Goal: Transaction & Acquisition: Purchase product/service

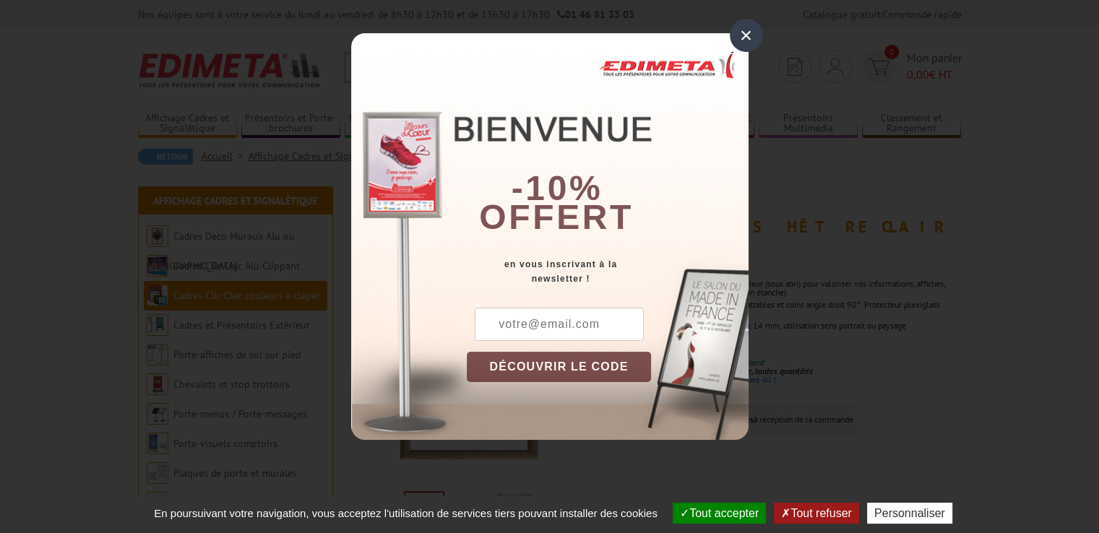
click at [739, 25] on div "×" at bounding box center [746, 35] width 33 height 33
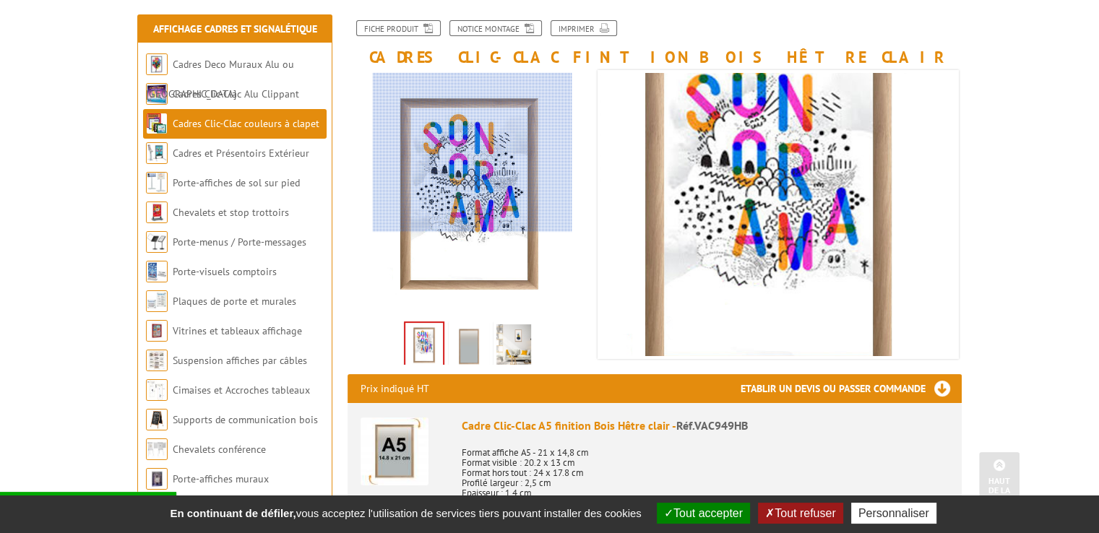
scroll to position [144, 0]
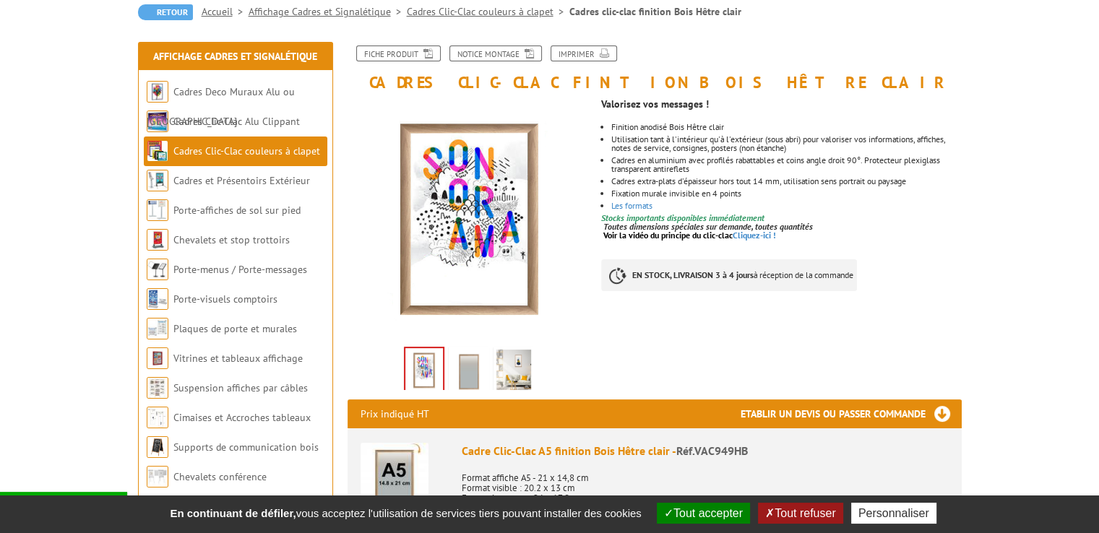
click at [461, 385] on img at bounding box center [468, 372] width 35 height 45
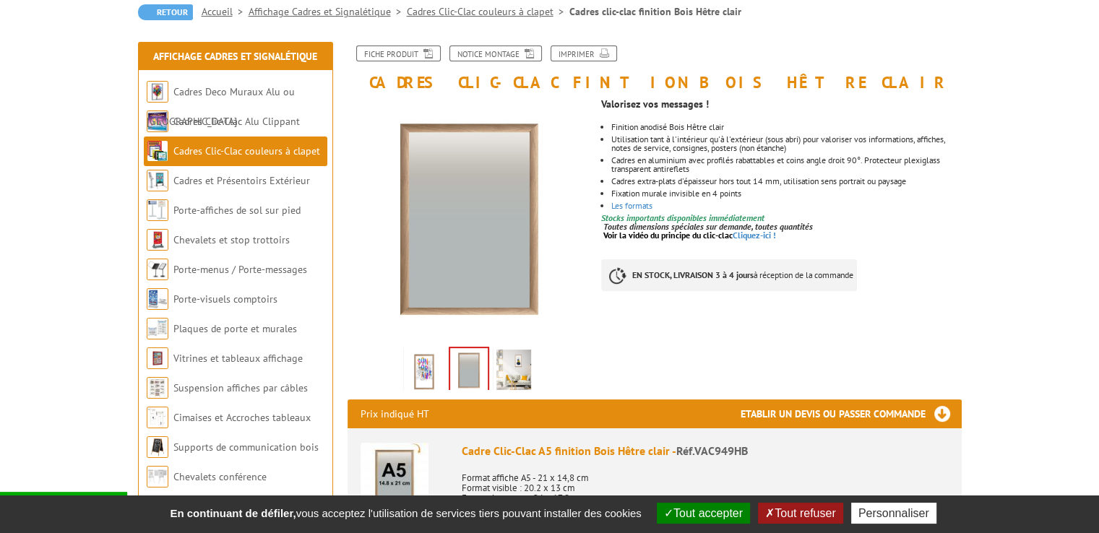
click at [488, 367] on li at bounding box center [468, 367] width 45 height 45
click at [509, 382] on img at bounding box center [513, 372] width 35 height 45
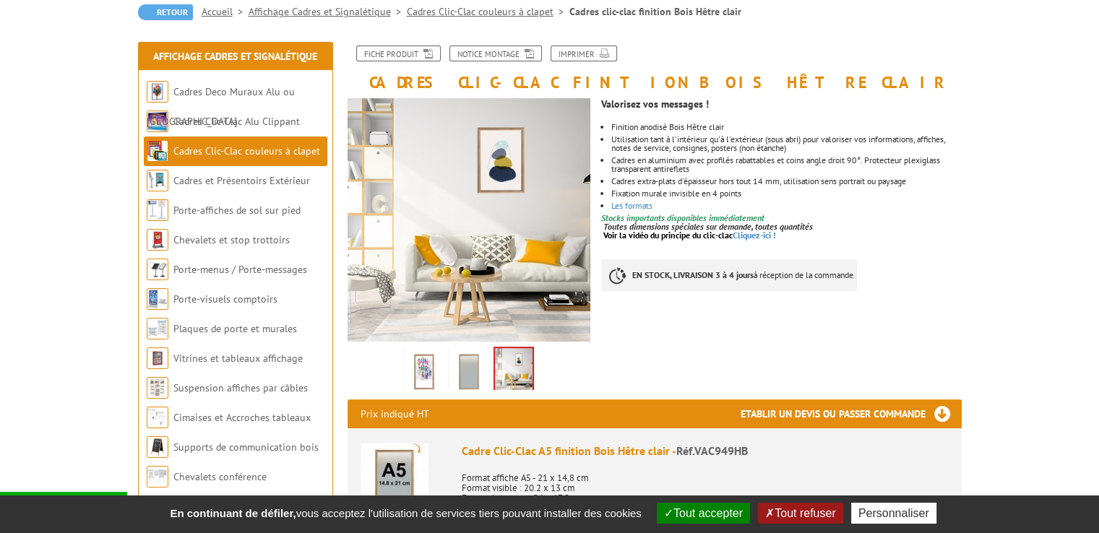
click at [476, 388] on img at bounding box center [468, 372] width 35 height 45
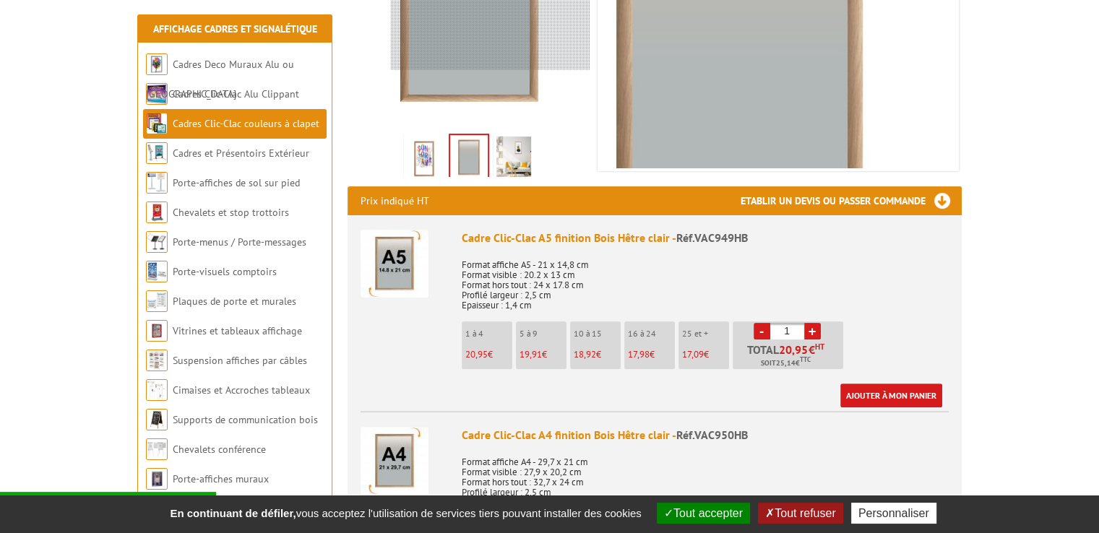
scroll to position [361, 0]
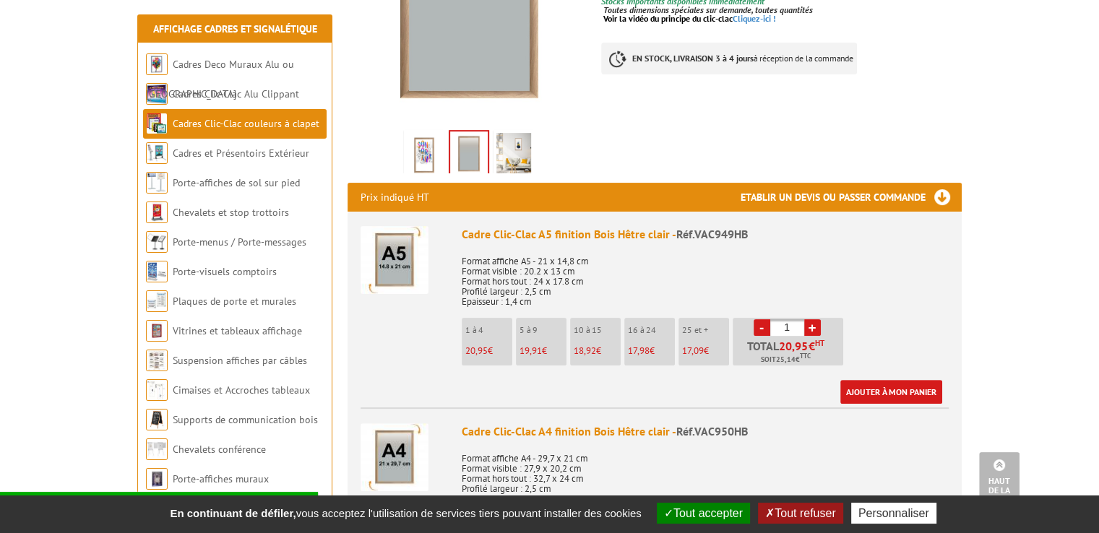
click at [808, 326] on link "+" at bounding box center [812, 327] width 17 height 17
click at [808, 325] on link "+" at bounding box center [812, 327] width 17 height 17
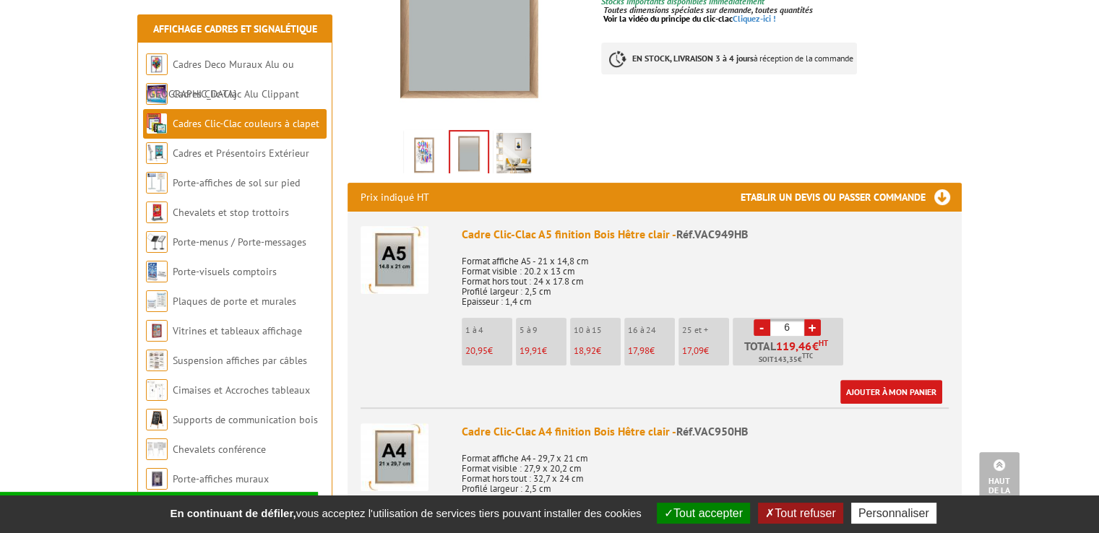
click at [808, 325] on link "+" at bounding box center [812, 327] width 17 height 17
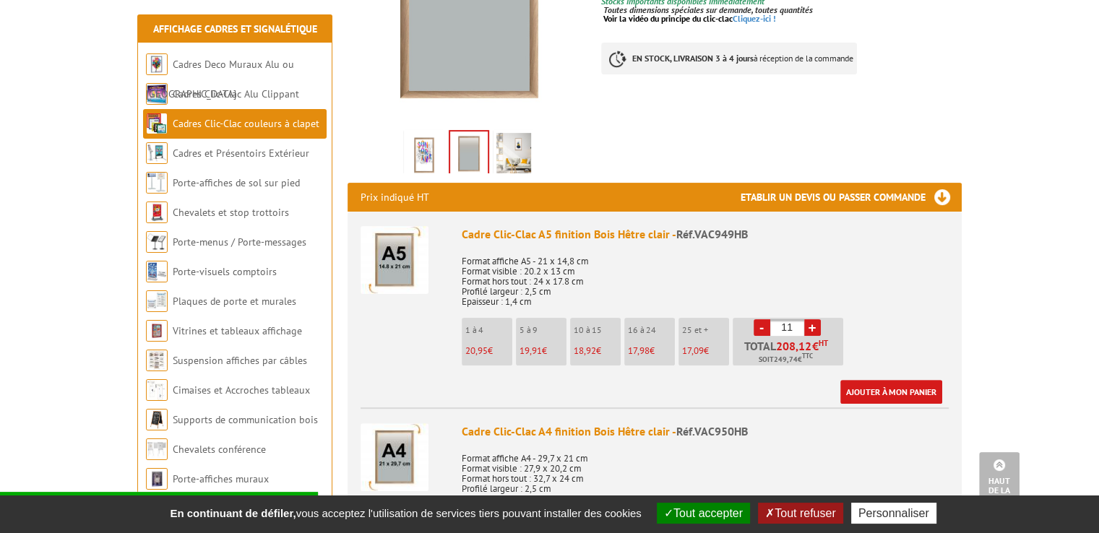
drag, startPoint x: 779, startPoint y: 345, endPoint x: 818, endPoint y: 340, distance: 39.3
click at [818, 340] on p "Total 208,12 € HT Soit 249,74 € TTC" at bounding box center [789, 352] width 107 height 25
click at [818, 340] on sup "HT" at bounding box center [822, 343] width 9 height 10
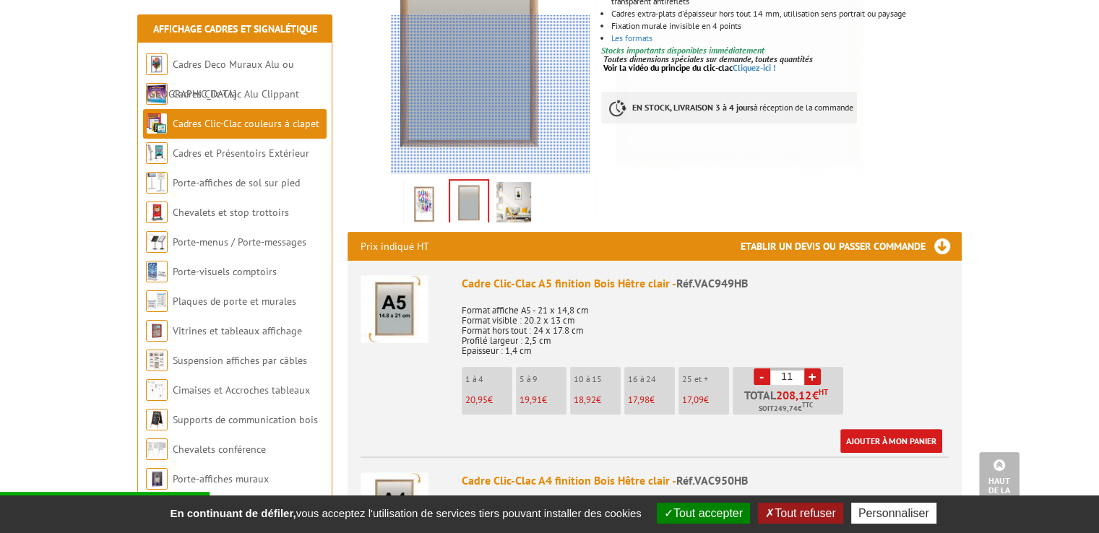
scroll to position [217, 0]
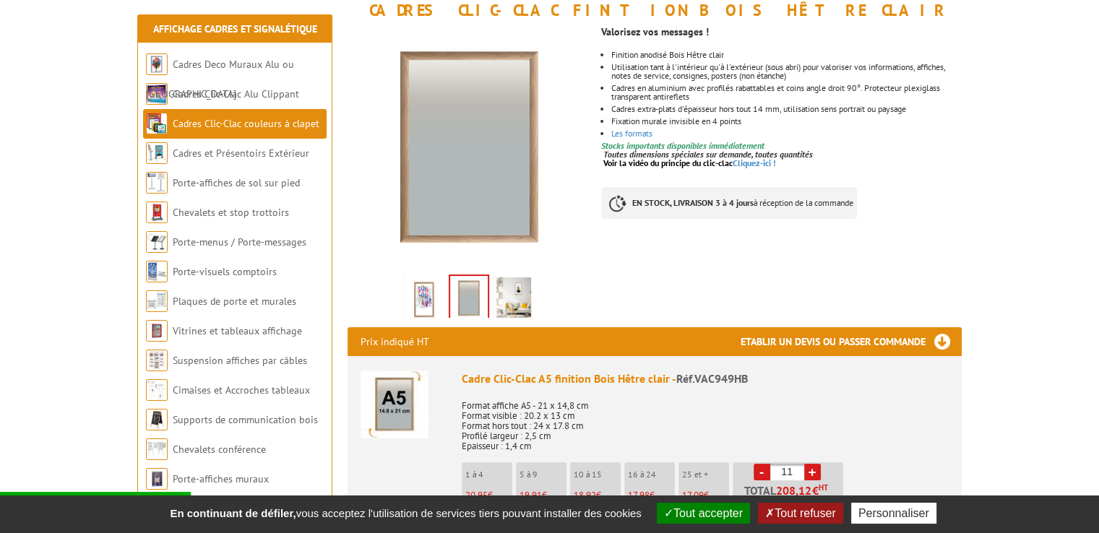
click at [665, 58] on li "Finition anodisé Bois Hêtre clair" at bounding box center [786, 55] width 350 height 9
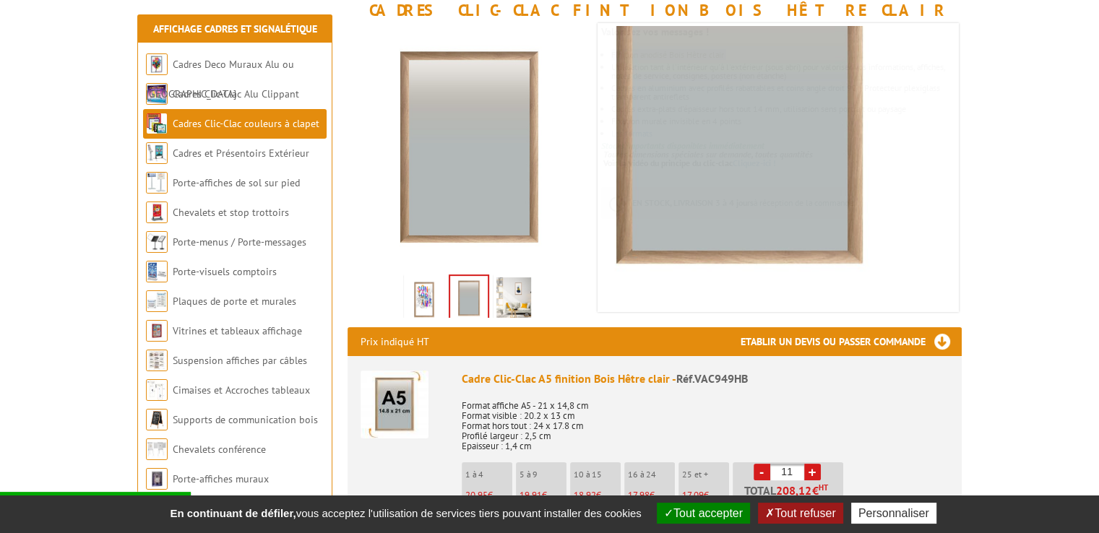
click at [523, 315] on img at bounding box center [513, 299] width 35 height 45
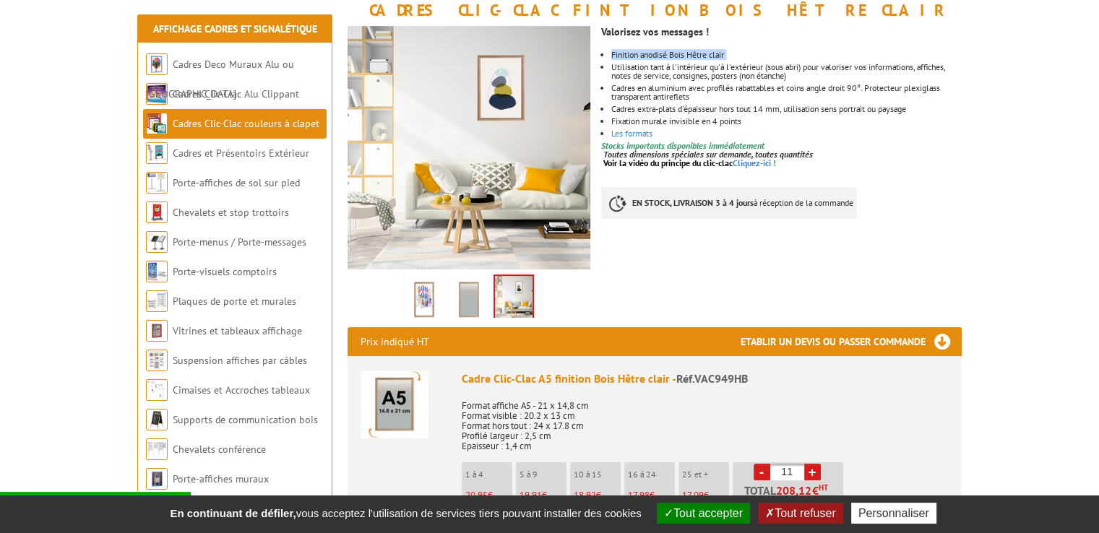
click at [430, 315] on img at bounding box center [424, 299] width 35 height 45
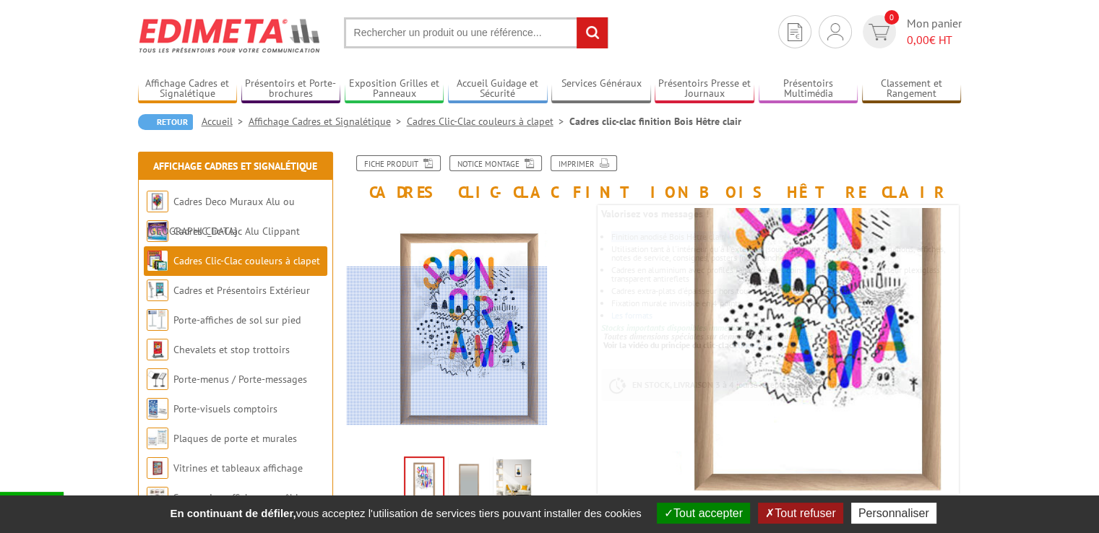
scroll to position [0, 0]
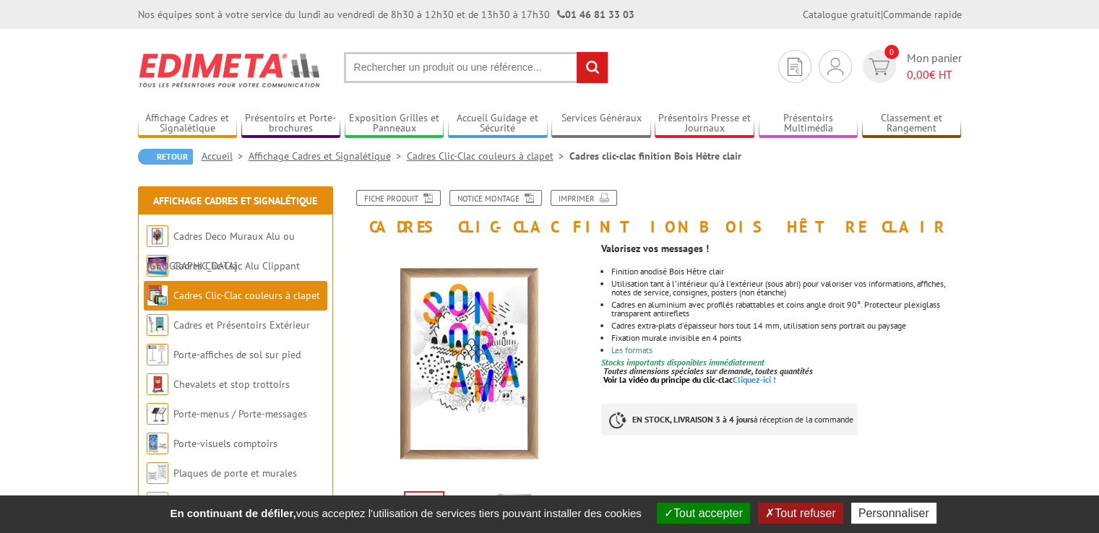
click at [831, 298] on ul "Finition anodisé Bois Hêtre clair Utilisation tant à l'intérieur qu'à l'extérie…" at bounding box center [781, 310] width 360 height 87
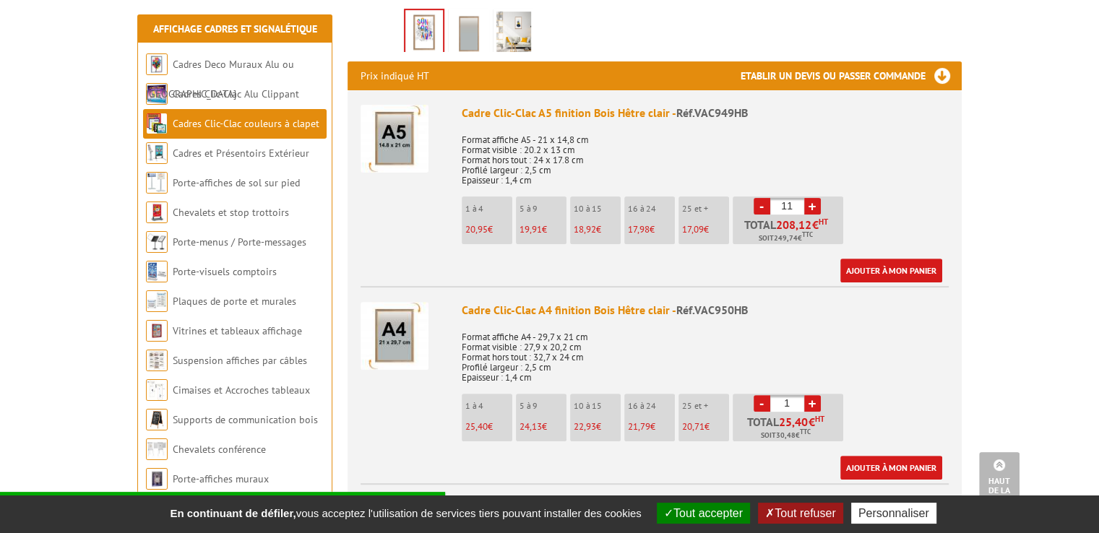
scroll to position [506, 0]
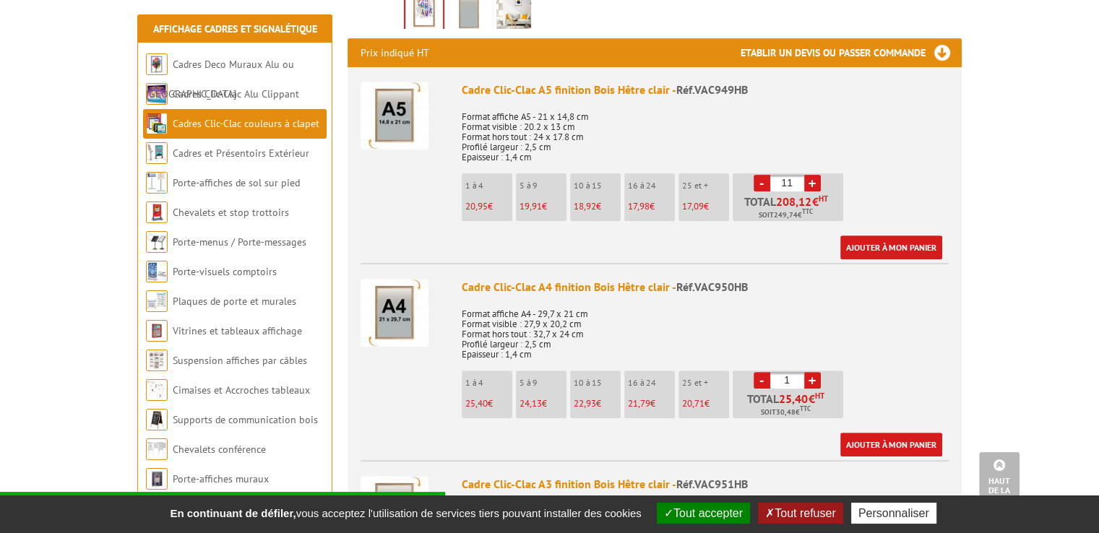
click at [759, 178] on link "-" at bounding box center [761, 183] width 17 height 17
click at [759, 177] on link "-" at bounding box center [761, 183] width 17 height 17
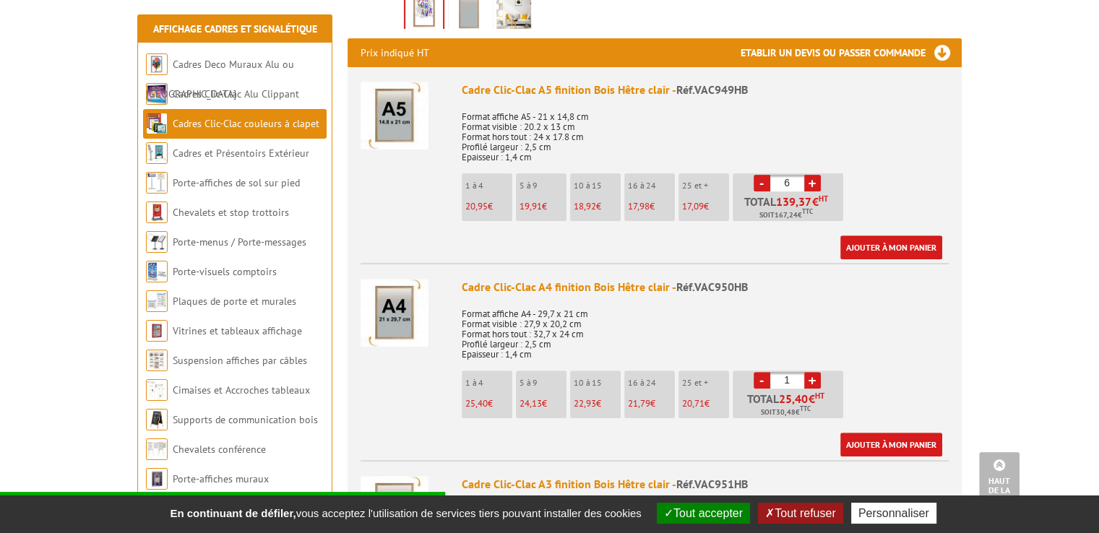
click at [759, 177] on link "-" at bounding box center [761, 183] width 17 height 17
click at [760, 178] on link "-" at bounding box center [761, 183] width 17 height 17
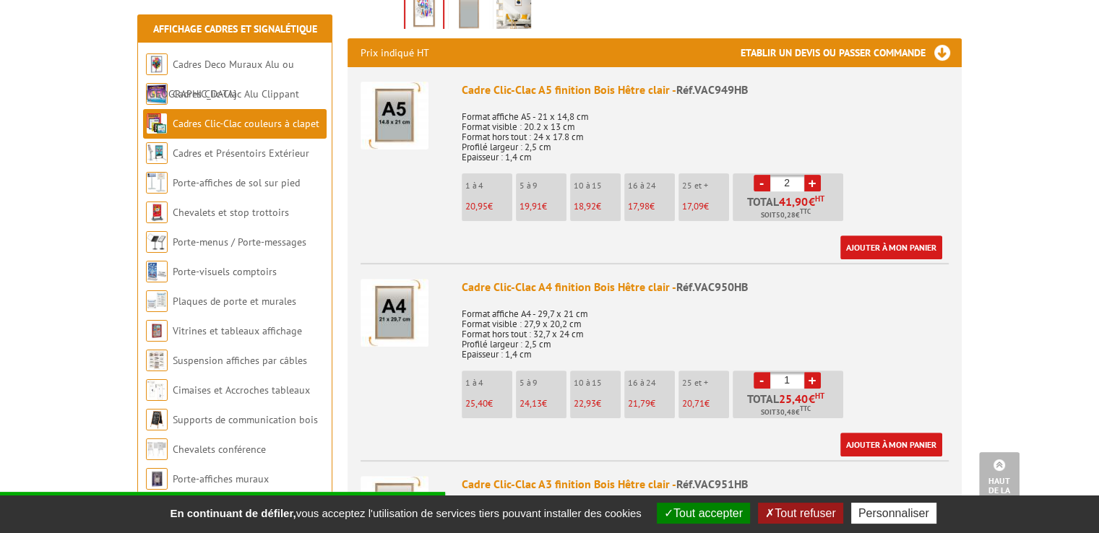
type input "1"
click at [760, 178] on link "-" at bounding box center [761, 183] width 17 height 17
click at [809, 376] on link "+" at bounding box center [812, 380] width 17 height 17
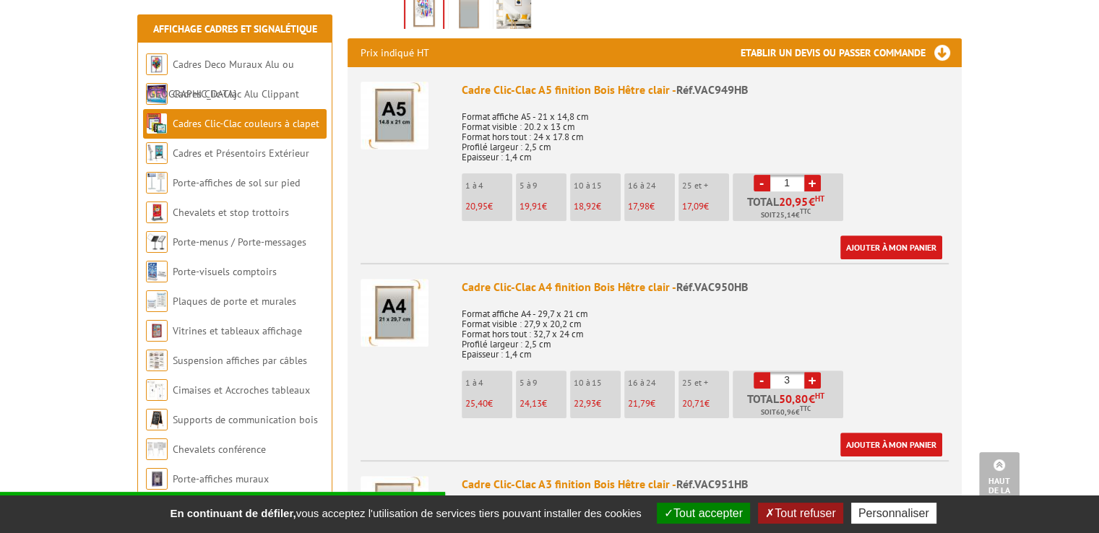
click at [809, 376] on link "+" at bounding box center [812, 380] width 17 height 17
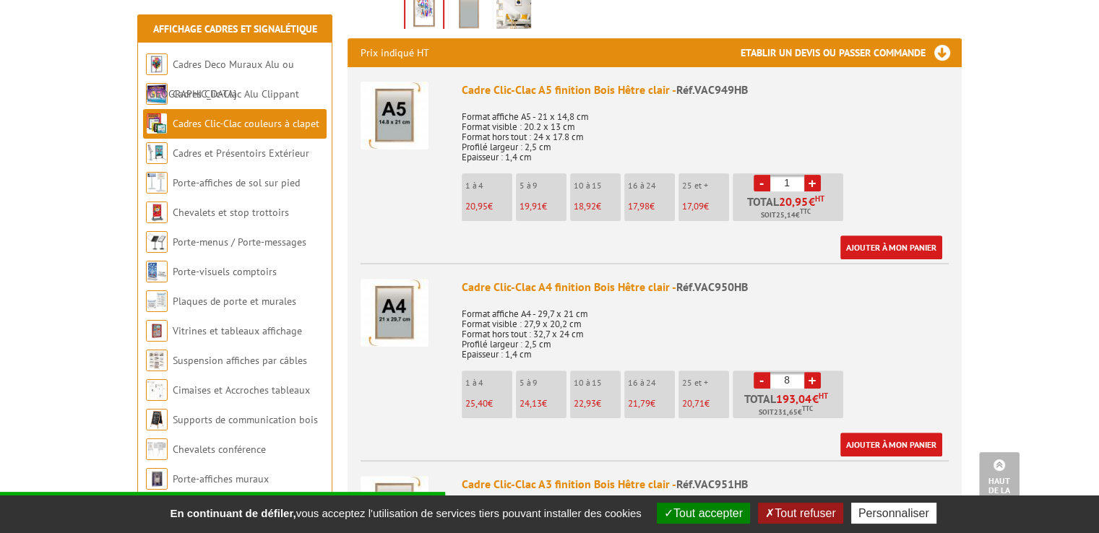
click at [809, 376] on link "+" at bounding box center [812, 380] width 17 height 17
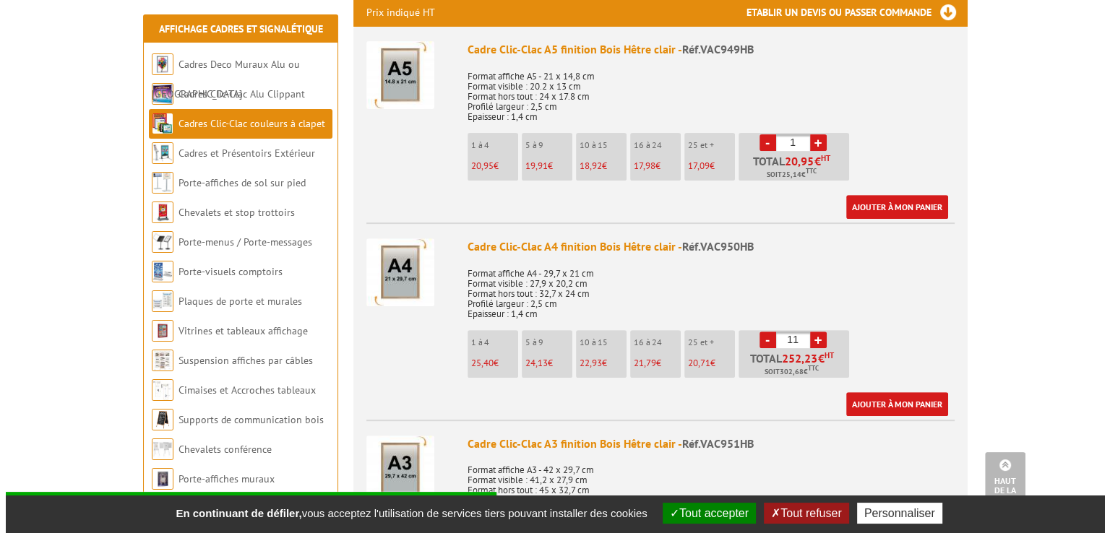
scroll to position [578, 0]
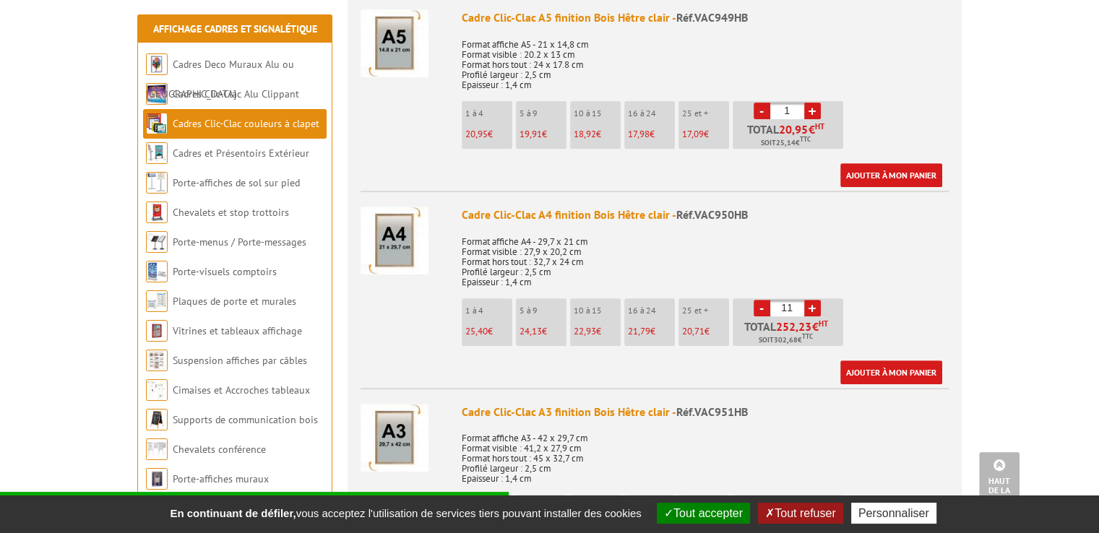
click at [808, 314] on link "+" at bounding box center [812, 308] width 17 height 17
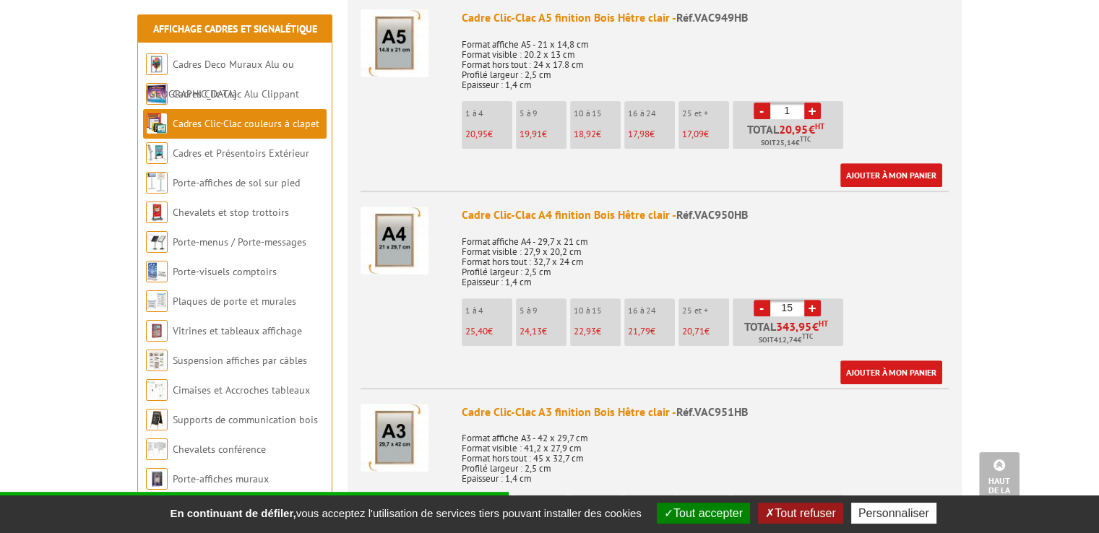
type input "16"
click at [875, 376] on link "Ajouter à mon panier" at bounding box center [891, 372] width 102 height 24
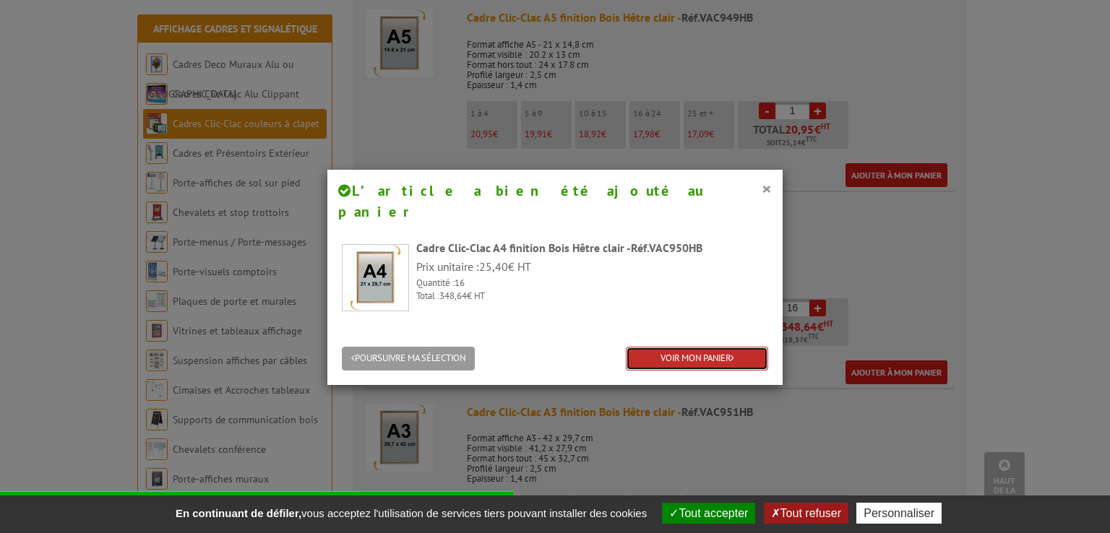
click at [675, 347] on link "VOIR MON PANIER" at bounding box center [697, 359] width 142 height 24
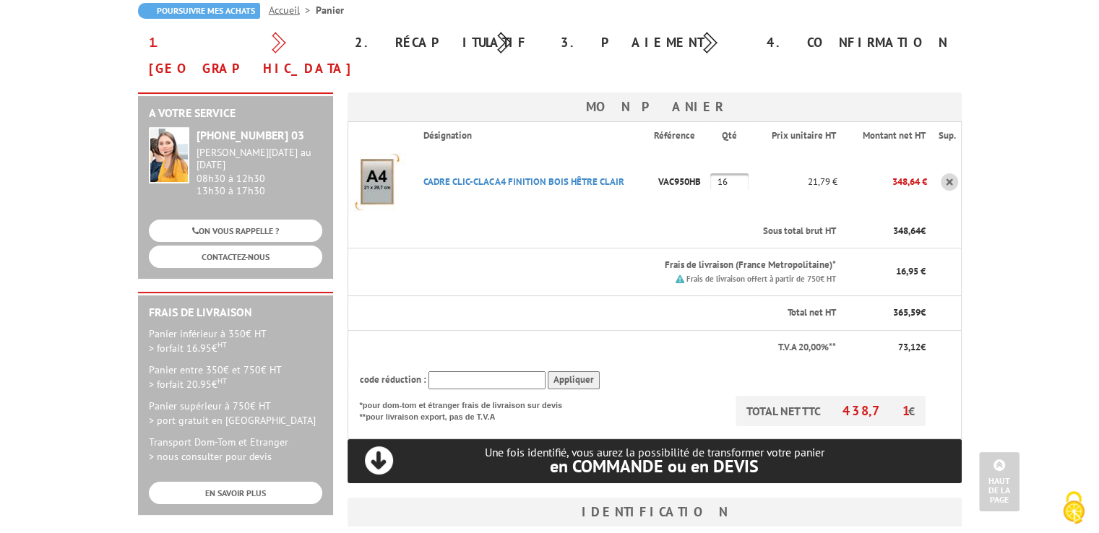
scroll to position [144, 0]
